Goal: Find specific page/section: Find specific page/section

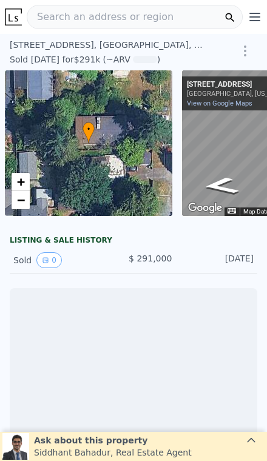
scroll to position [0, 87]
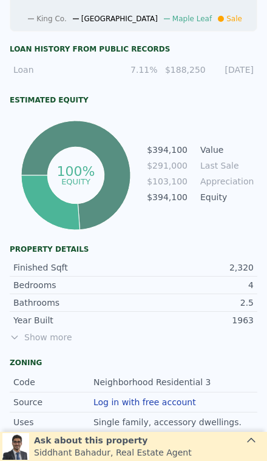
click at [47, 335] on span "Show more" at bounding box center [134, 337] width 248 height 12
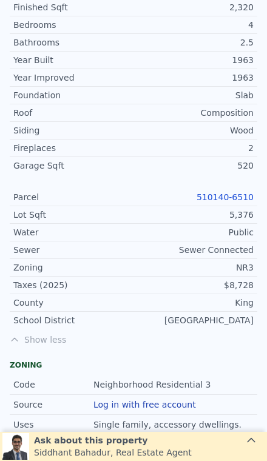
scroll to position [755, 0]
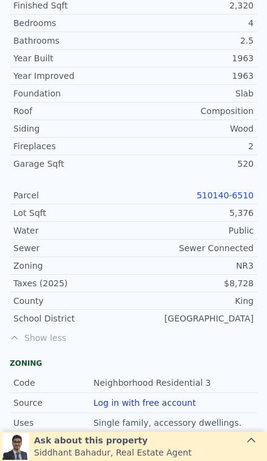
click at [243, 195] on link "510140-6510" at bounding box center [225, 196] width 57 height 10
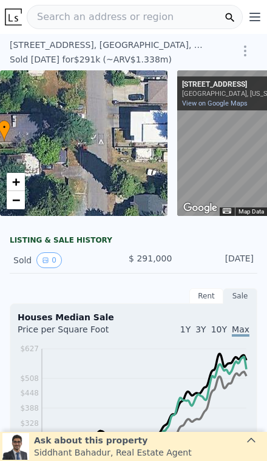
click at [85, 27] on div "Search an address or region" at bounding box center [100, 16] width 146 height 23
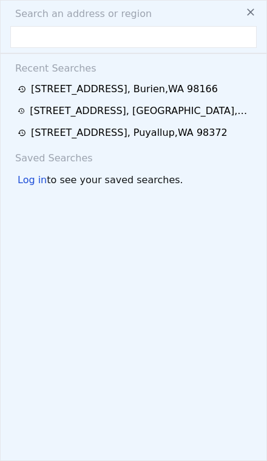
click at [90, 18] on span "Search an address or region" at bounding box center [78, 14] width 146 height 15
click at [67, 46] on input "text" at bounding box center [133, 37] width 246 height 22
click at [66, 38] on input "text" at bounding box center [133, 37] width 246 height 22
paste input "[STREET_ADDRESS]"
type input "[STREET_ADDRESS]"
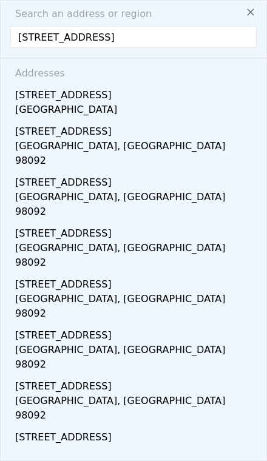
click at [137, 98] on div "[STREET_ADDRESS]" at bounding box center [135, 92] width 241 height 19
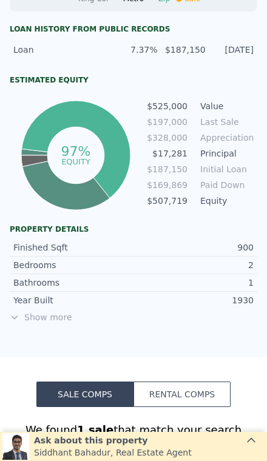
scroll to position [514, 0]
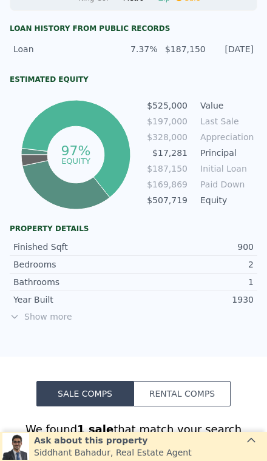
click at [46, 319] on span "Show more" at bounding box center [134, 317] width 248 height 12
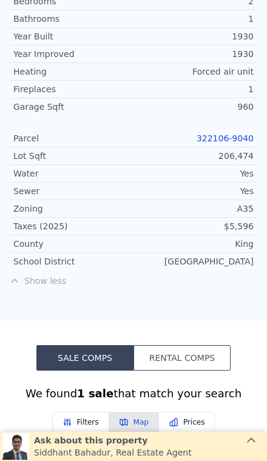
scroll to position [776, 0]
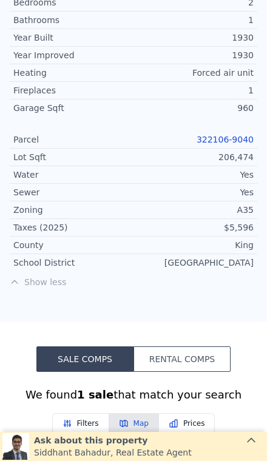
click at [235, 135] on link "322106-9040" at bounding box center [225, 140] width 57 height 10
